Goal: Task Accomplishment & Management: Complete application form

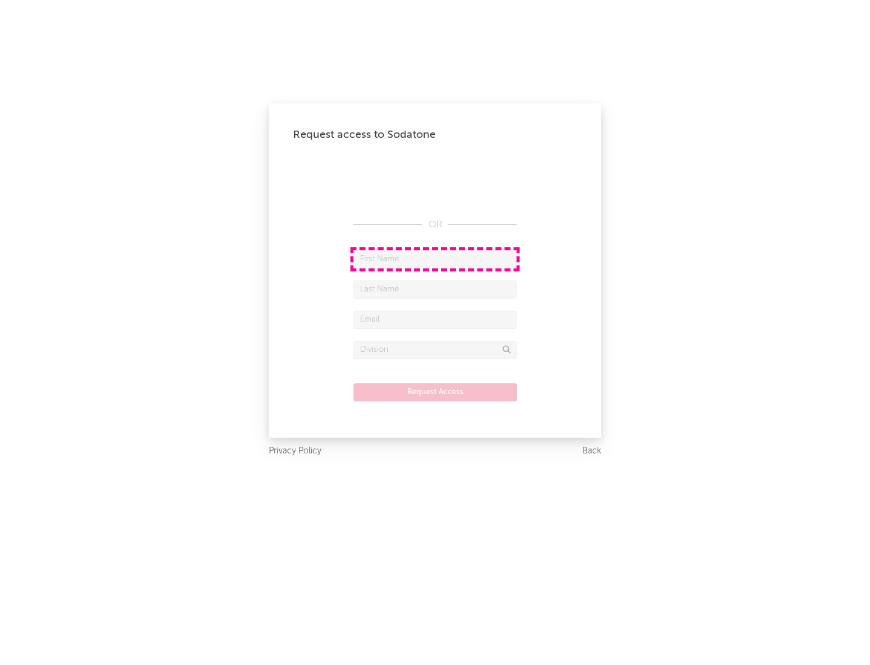
click at [435, 259] on input "text" at bounding box center [435, 259] width 163 height 18
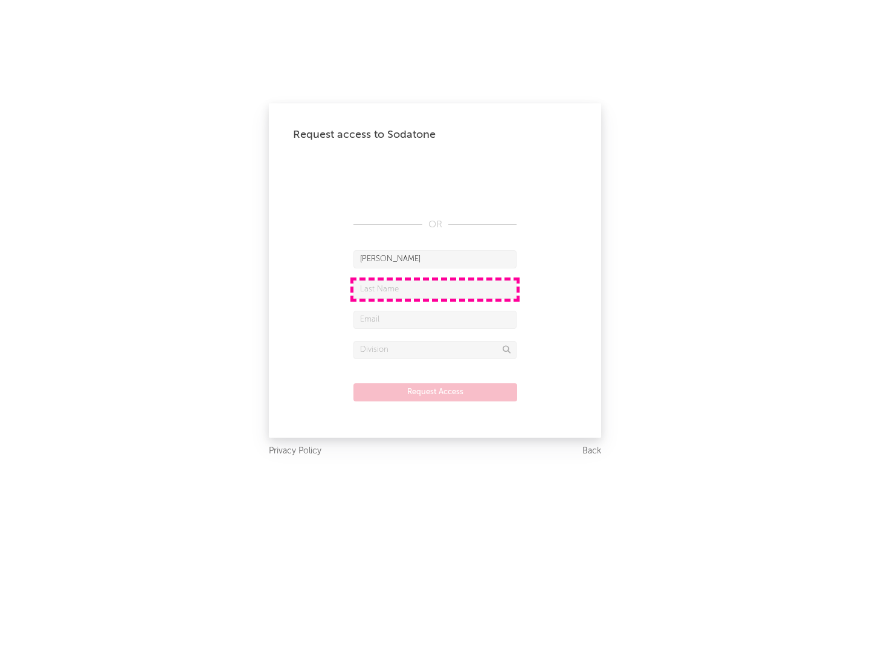
type input "[PERSON_NAME]"
click at [435, 289] on input "text" at bounding box center [435, 289] width 163 height 18
type input "[PERSON_NAME]"
click at [435, 319] on input "text" at bounding box center [435, 320] width 163 height 18
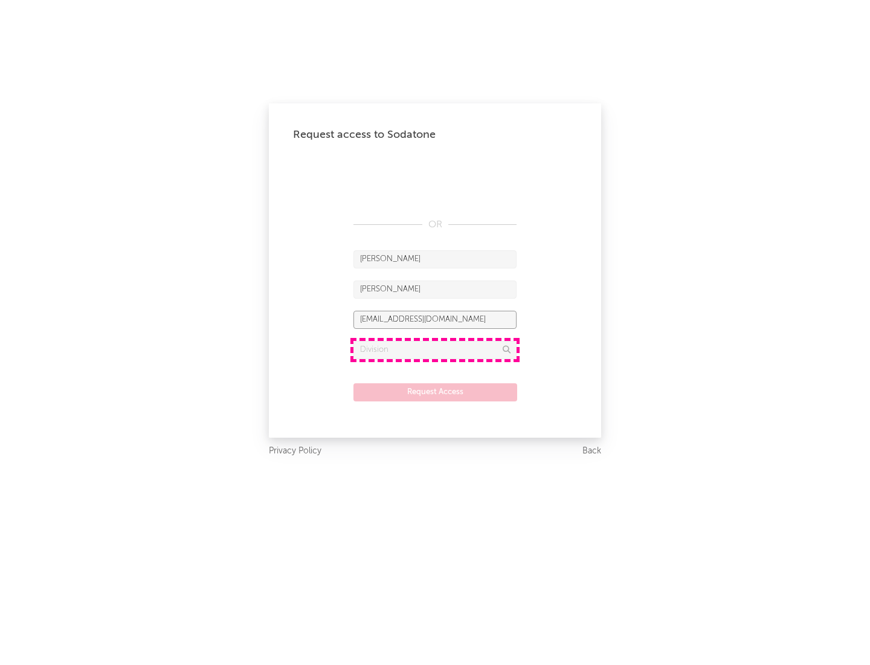
type input "[EMAIL_ADDRESS][DOMAIN_NAME]"
click at [435, 349] on input "text" at bounding box center [435, 350] width 163 height 18
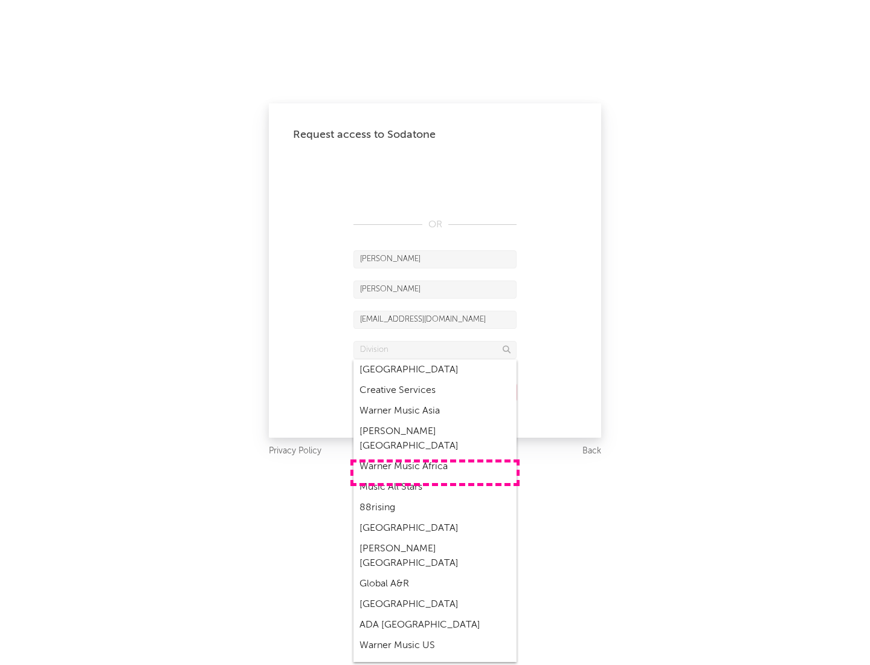
click at [435, 477] on div "Music All Stars" at bounding box center [435, 487] width 163 height 21
type input "Music All Stars"
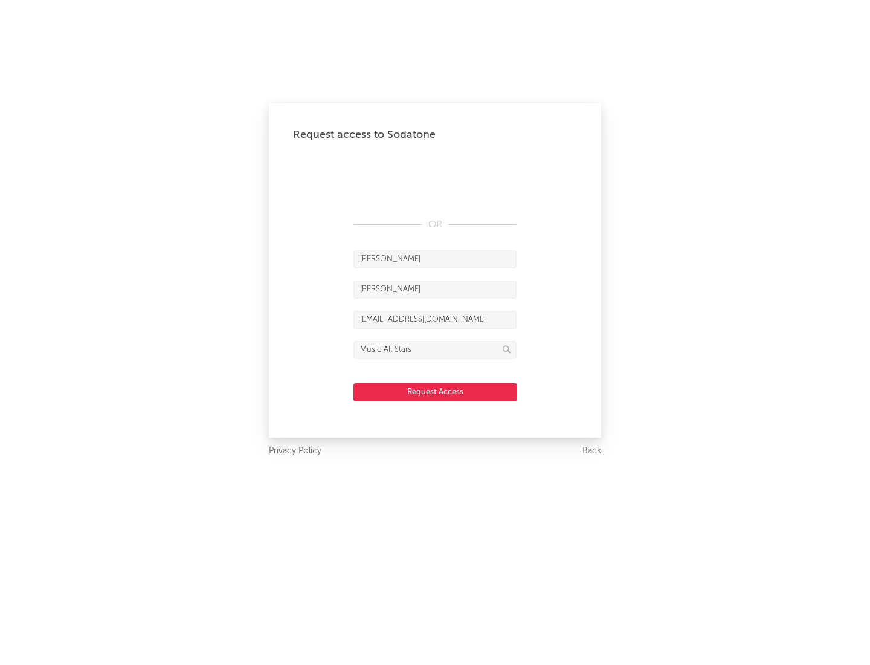
click at [435, 392] on button "Request Access" at bounding box center [436, 392] width 164 height 18
